Goal: Transaction & Acquisition: Purchase product/service

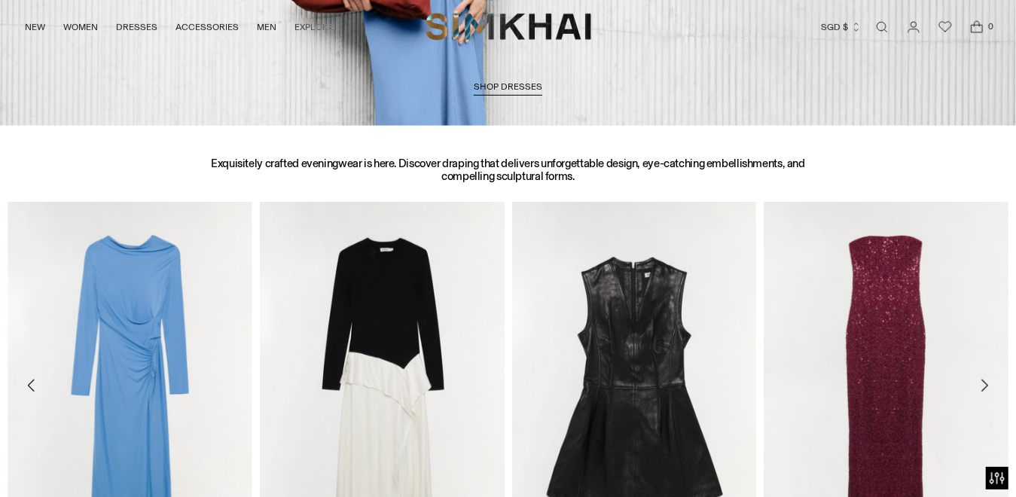
scroll to position [577, 0]
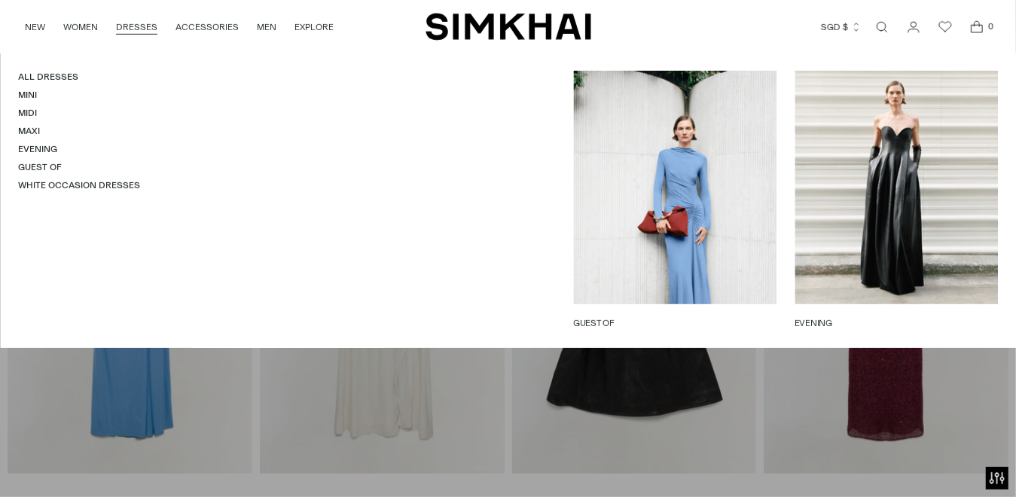
click at [145, 27] on link "DRESSES" at bounding box center [136, 27] width 41 height 33
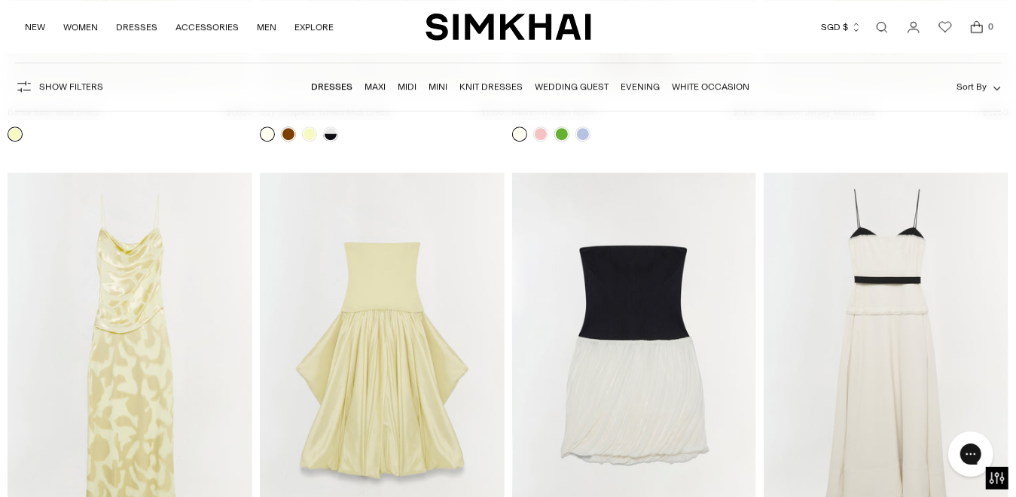
scroll to position [6250, 0]
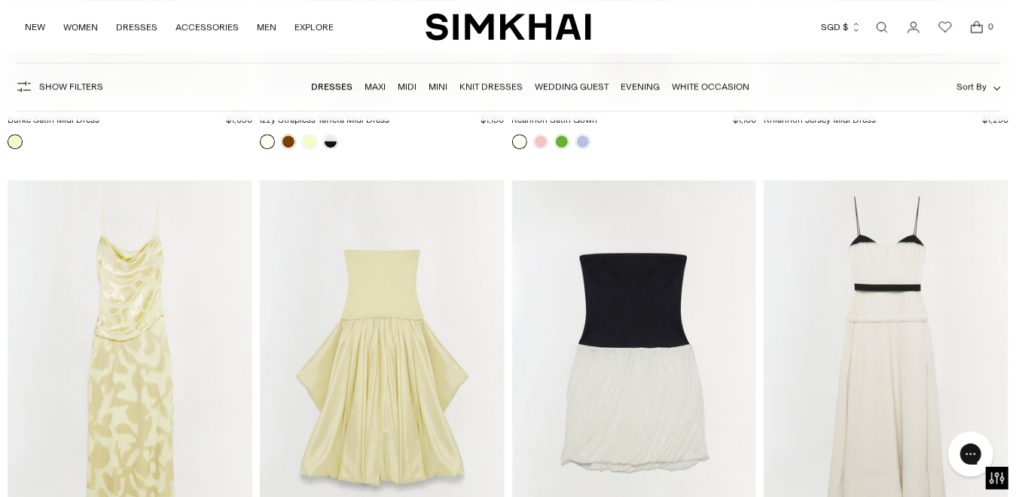
click at [0, 0] on img "Jessa Gown" at bounding box center [0, 0] width 0 height 0
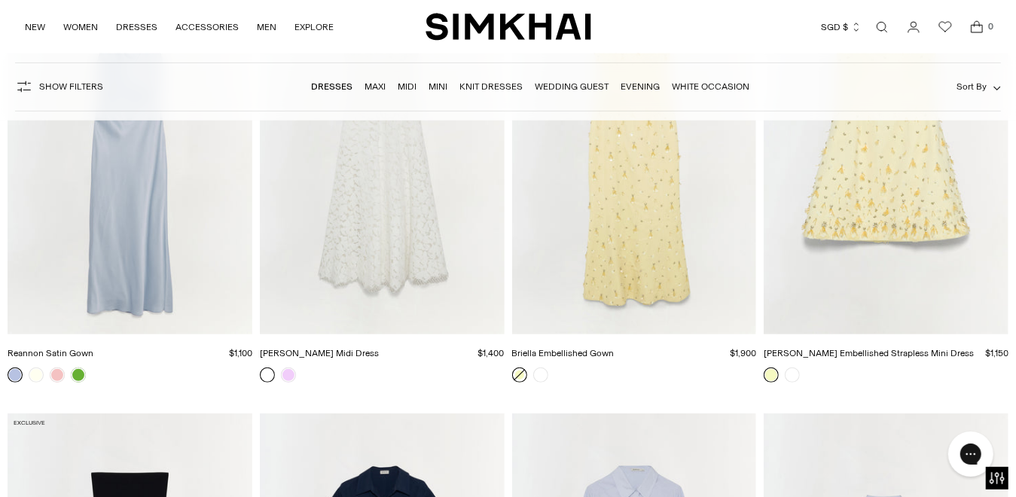
scroll to position [7329, 0]
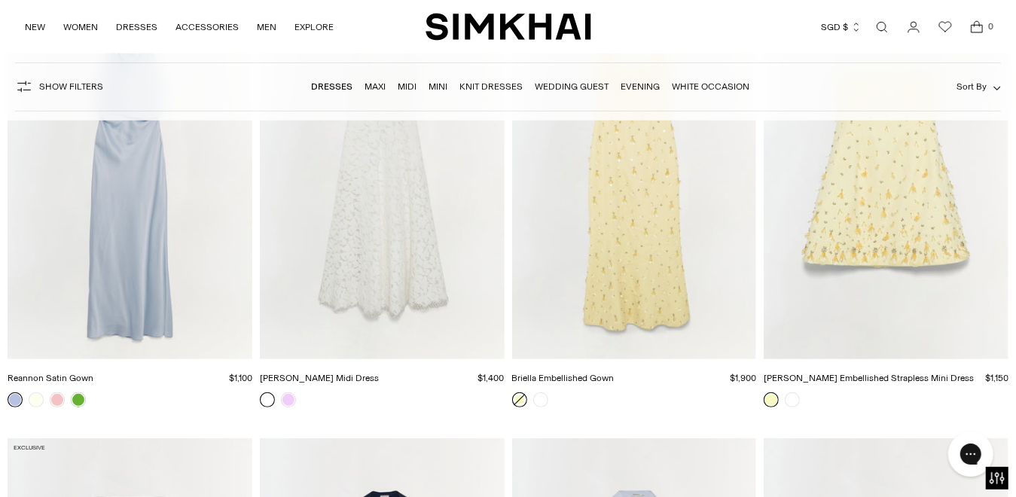
click at [0, 0] on img "Julia Lace Midi Dress" at bounding box center [0, 0] width 0 height 0
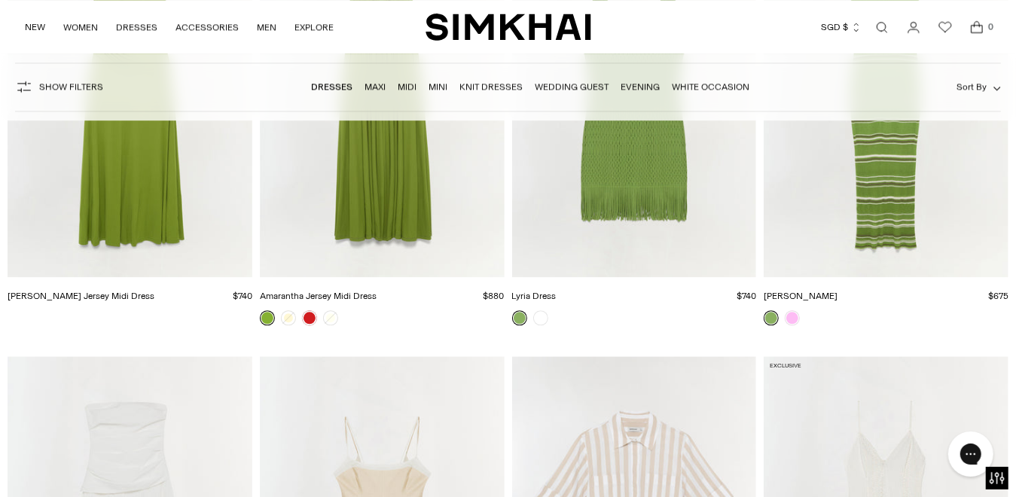
scroll to position [12549, 0]
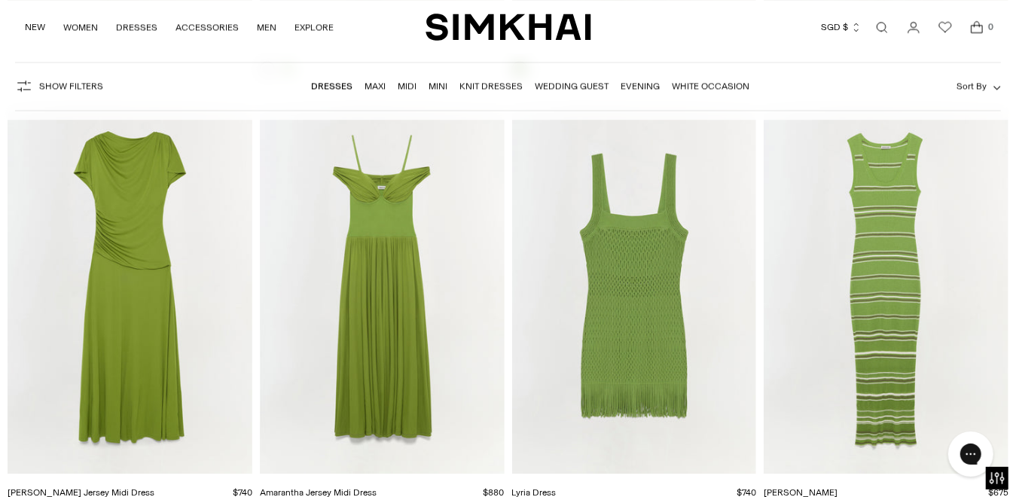
click at [0, 0] on img "Amarantha Jersey Midi Dress" at bounding box center [0, 0] width 0 height 0
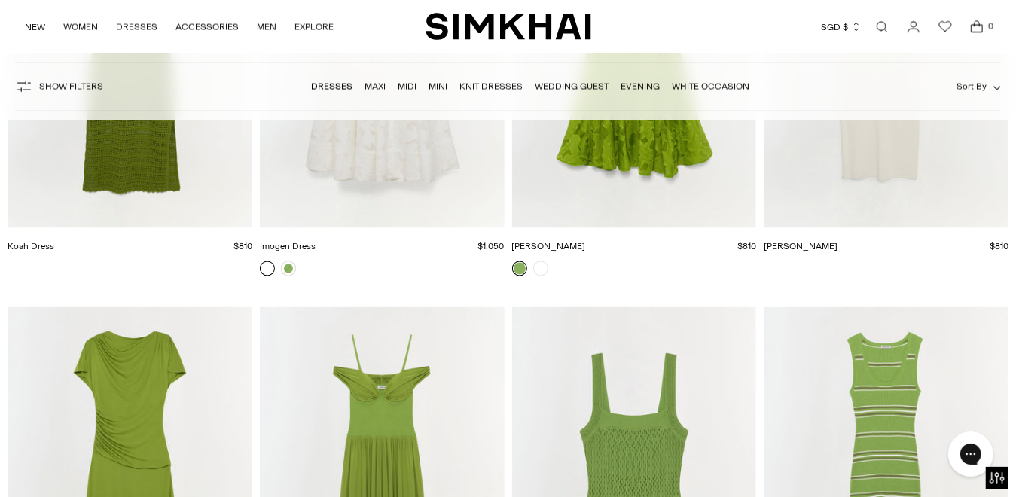
scroll to position [12173, 0]
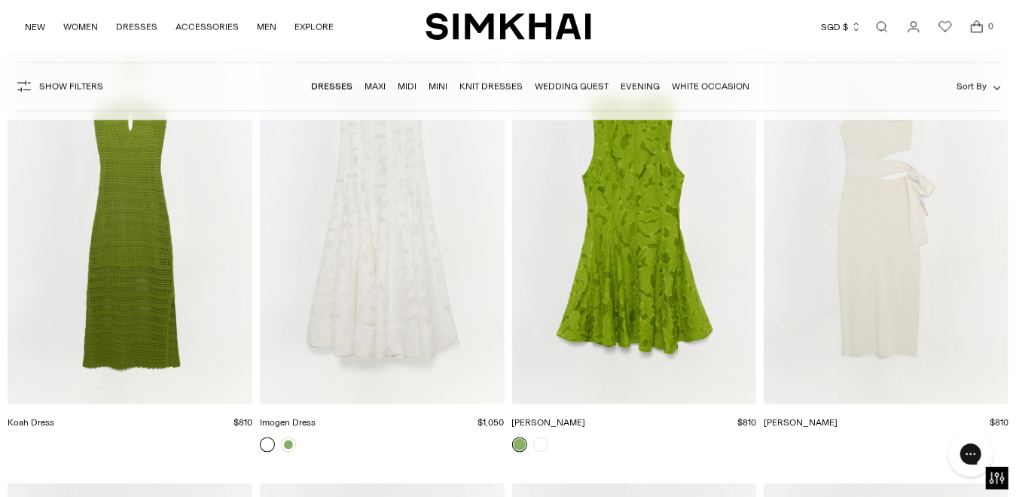
click at [0, 0] on img "Imogen Dress" at bounding box center [0, 0] width 0 height 0
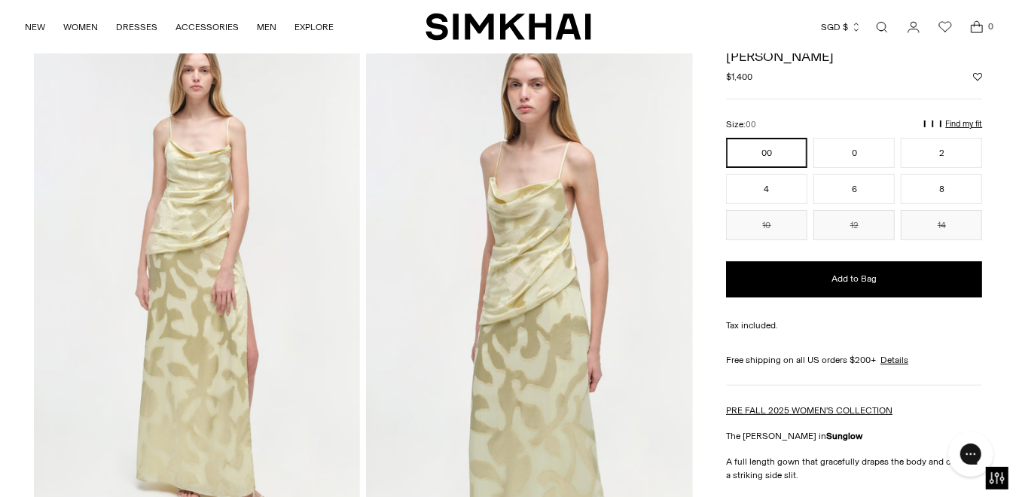
scroll to position [50, 0]
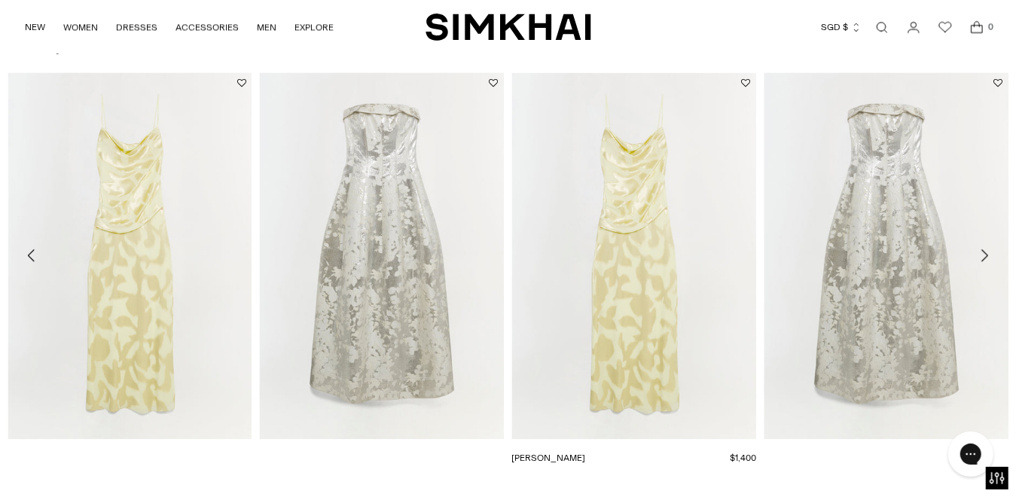
scroll to position [2108, 0]
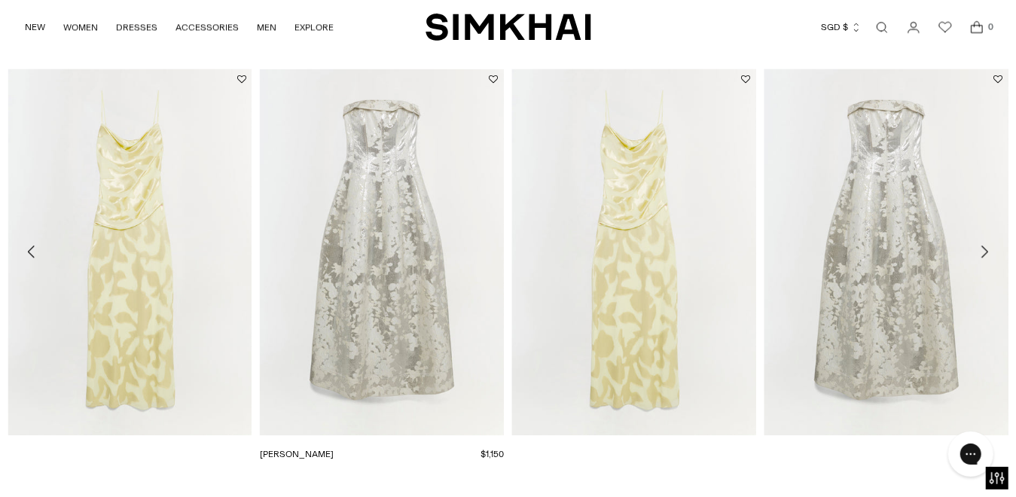
click at [0, 0] on img "Octavia Gown" at bounding box center [0, 0] width 0 height 0
click at [986, 248] on icon "Move to next carousel slide" at bounding box center [984, 251] width 18 height 18
click at [986, 247] on icon "Move to next carousel slide" at bounding box center [984, 251] width 18 height 18
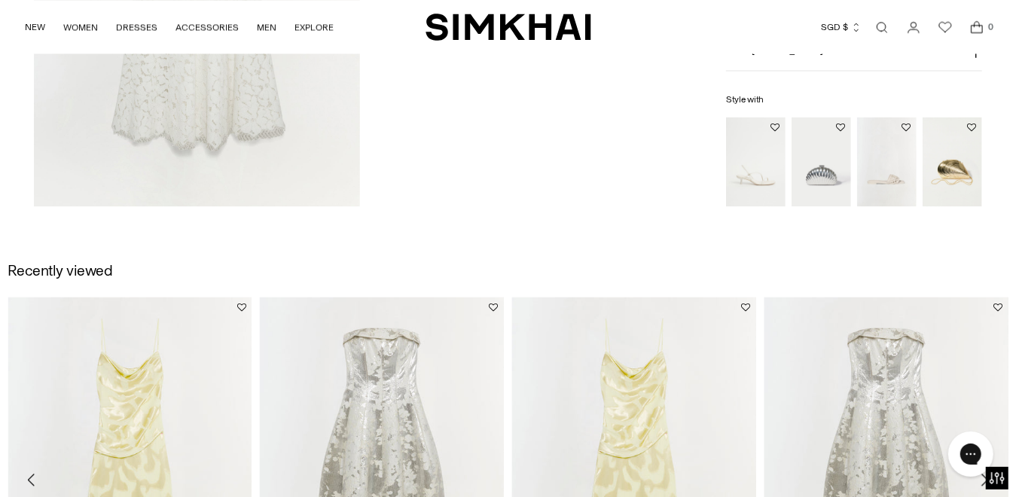
scroll to position [1782, 0]
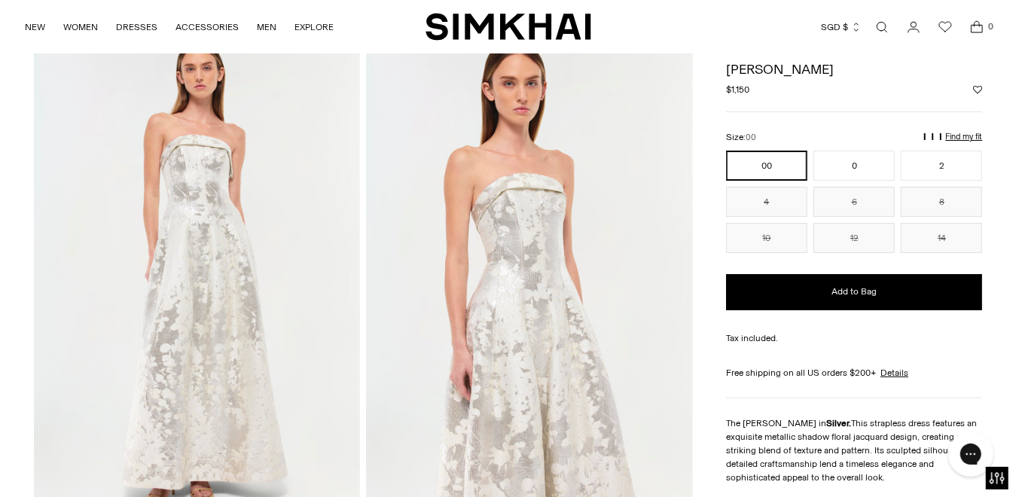
scroll to position [75, 0]
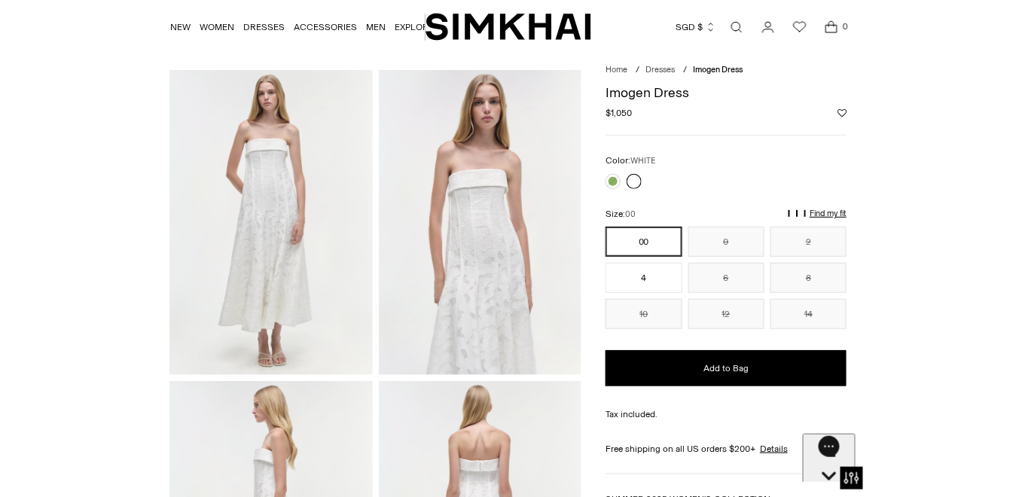
scroll to position [25, 0]
